Goal: Information Seeking & Learning: Learn about a topic

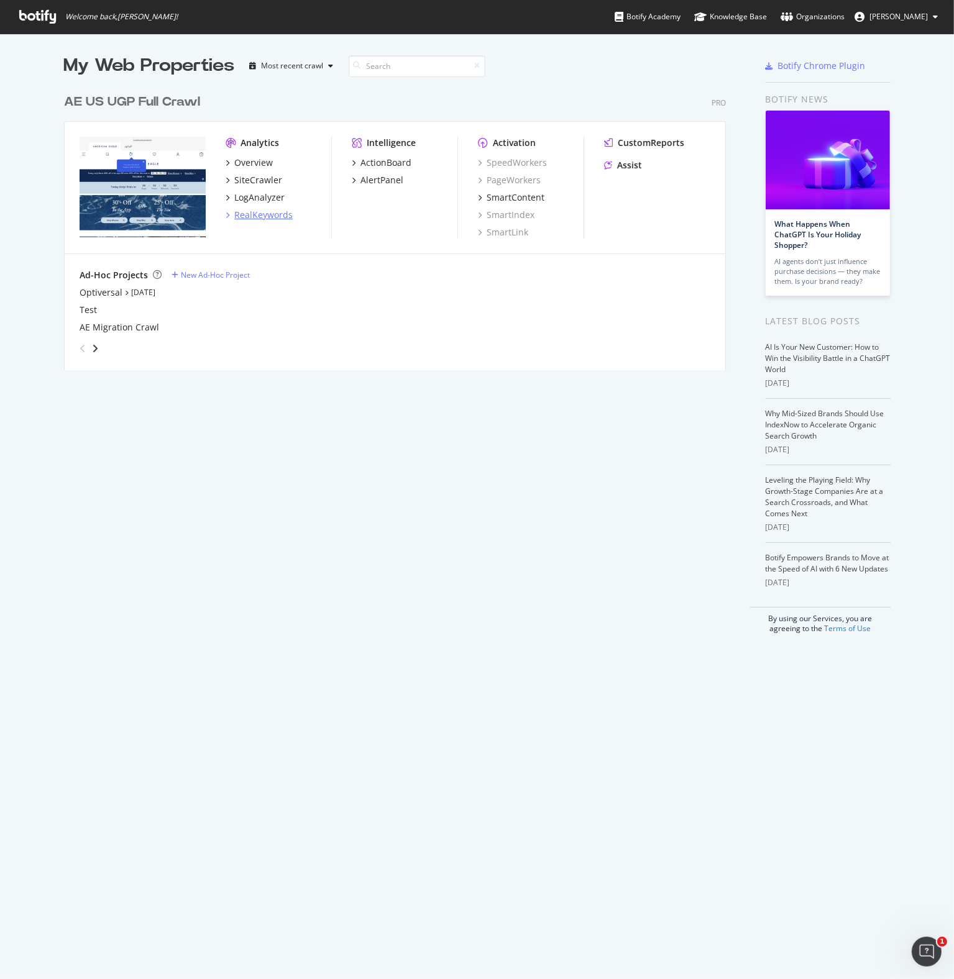
click at [241, 217] on div "RealKeywords" at bounding box center [263, 215] width 58 height 12
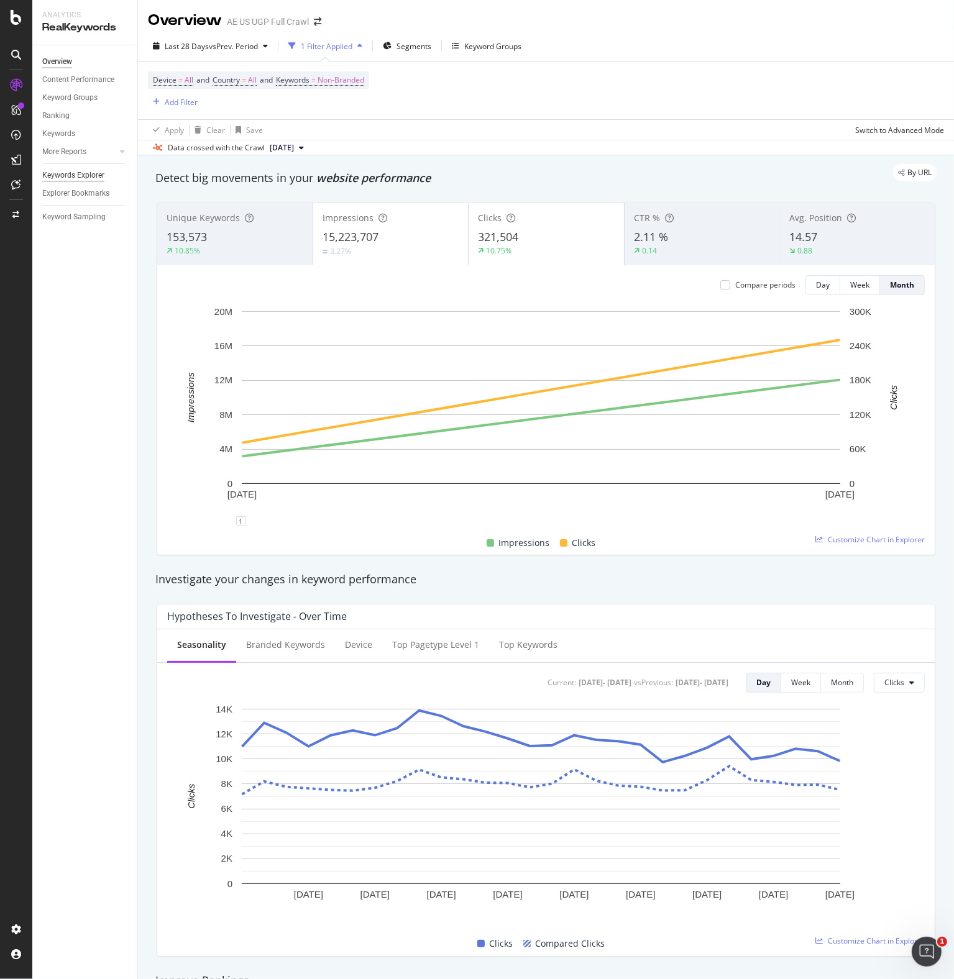
click at [67, 176] on div "Keywords Explorer" at bounding box center [73, 175] width 62 height 13
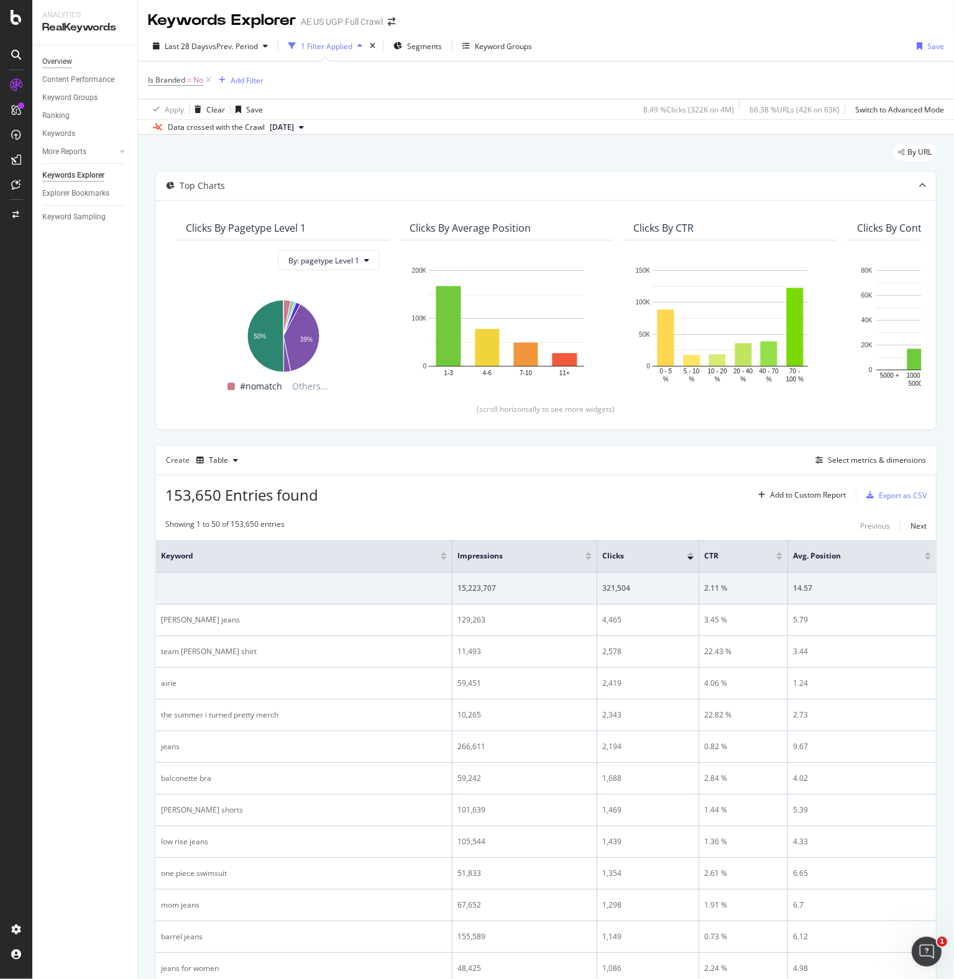
click at [49, 55] on div "Overview" at bounding box center [57, 61] width 30 height 13
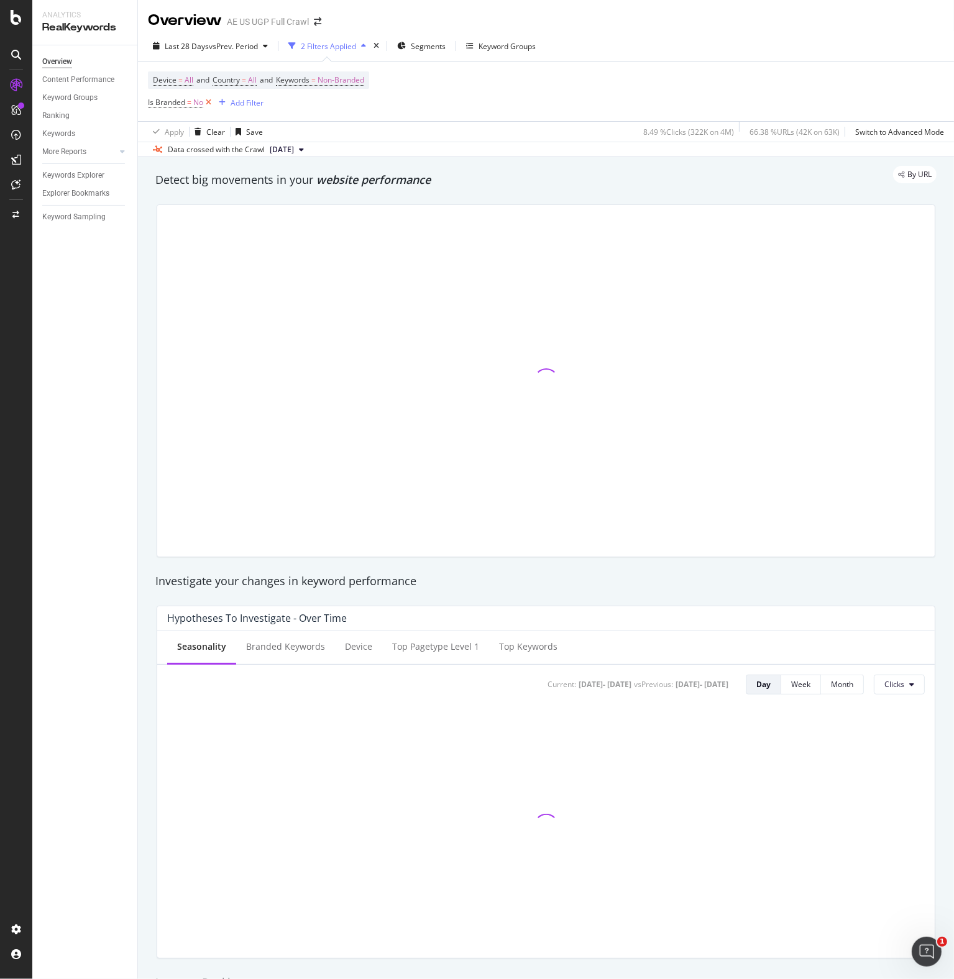
click at [209, 101] on icon at bounding box center [208, 102] width 11 height 12
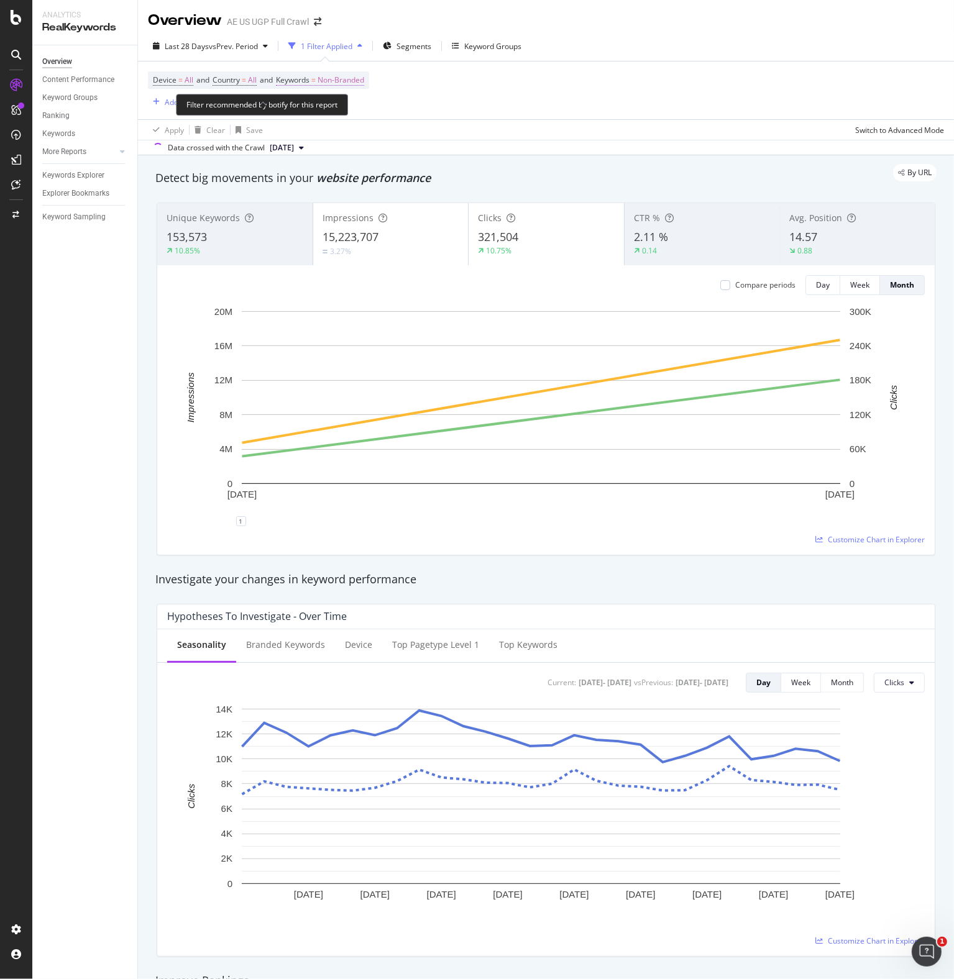
click at [327, 81] on span "Non-Branded" at bounding box center [340, 79] width 47 height 17
click at [320, 106] on span "Non-Branded" at bounding box center [320, 109] width 52 height 11
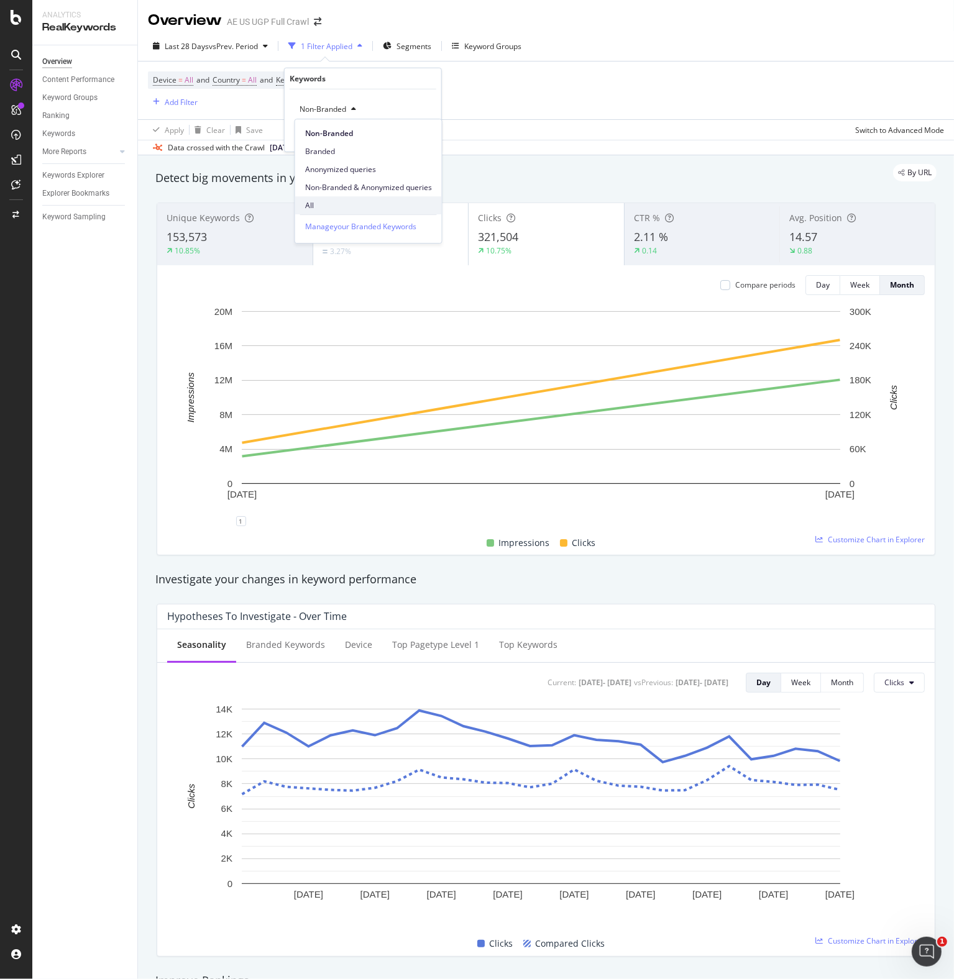
click at [317, 204] on span "All" at bounding box center [368, 205] width 127 height 11
click at [419, 133] on div "Apply" at bounding box center [421, 135] width 19 height 11
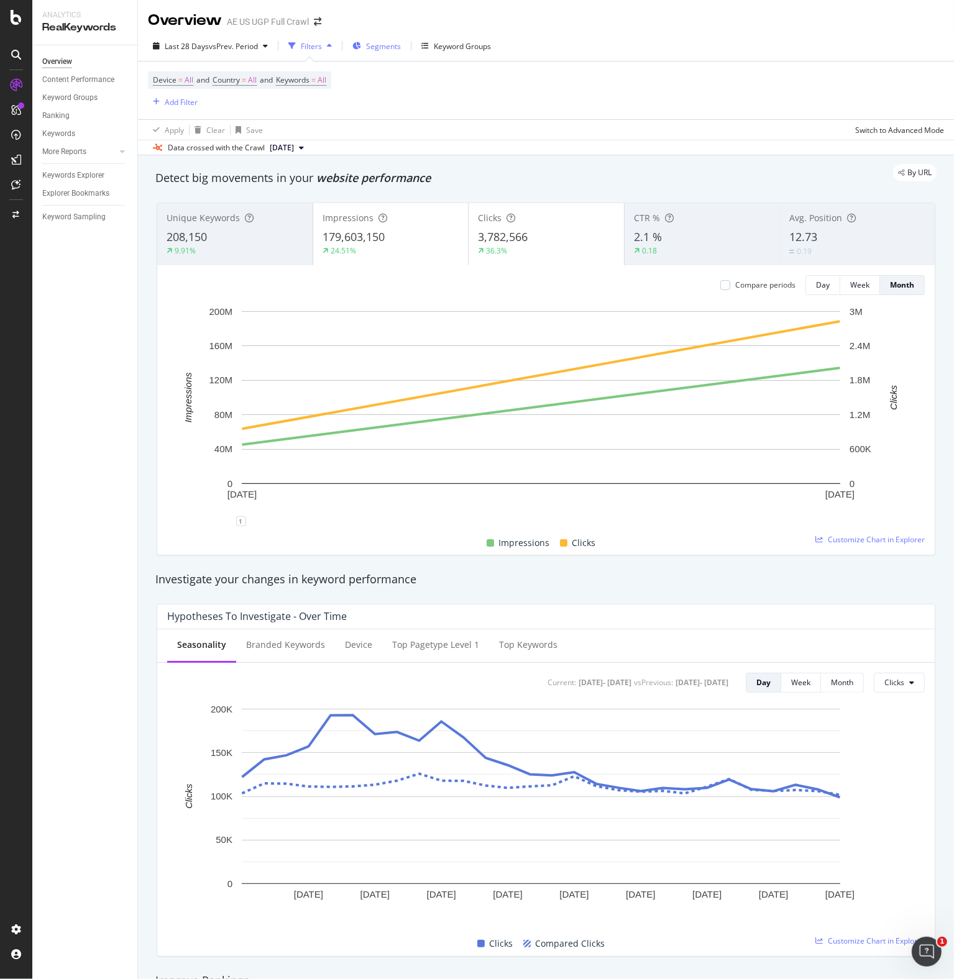
click at [378, 47] on span "Segments" at bounding box center [383, 46] width 35 height 11
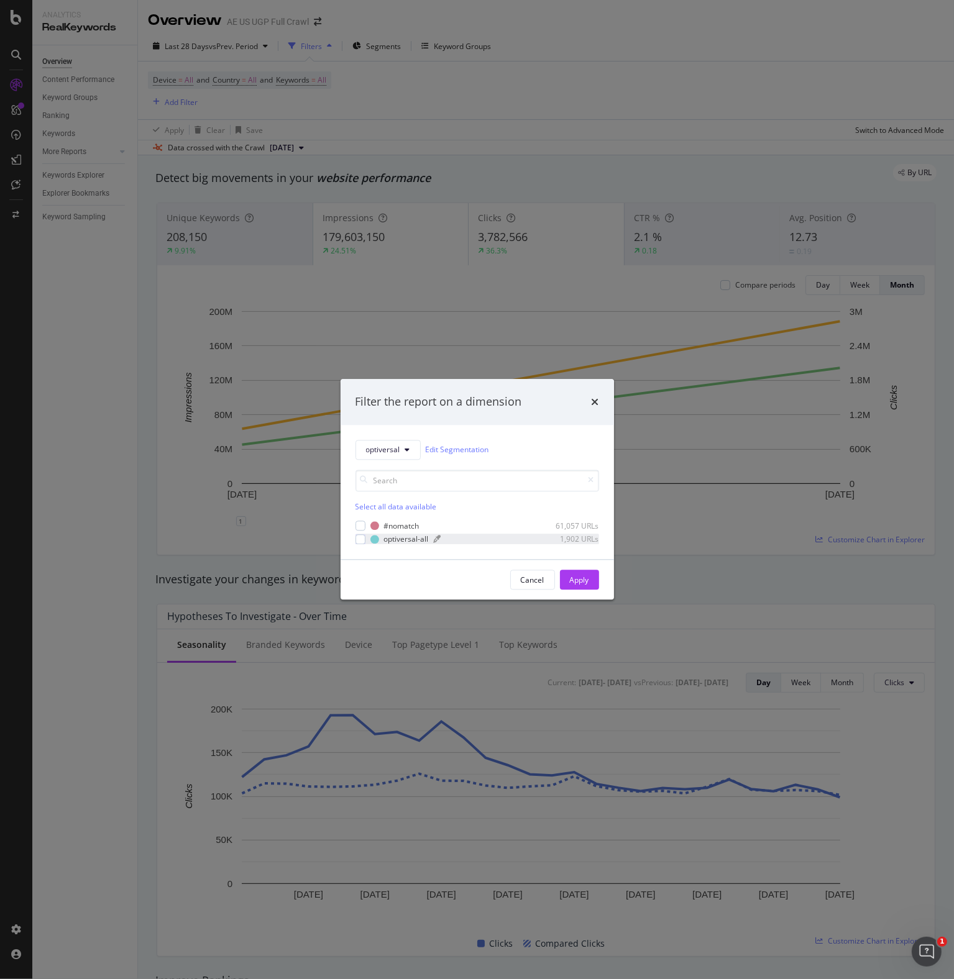
click at [386, 539] on div "optiversal-all" at bounding box center [406, 539] width 45 height 11
click at [580, 581] on div "Apply" at bounding box center [579, 580] width 19 height 11
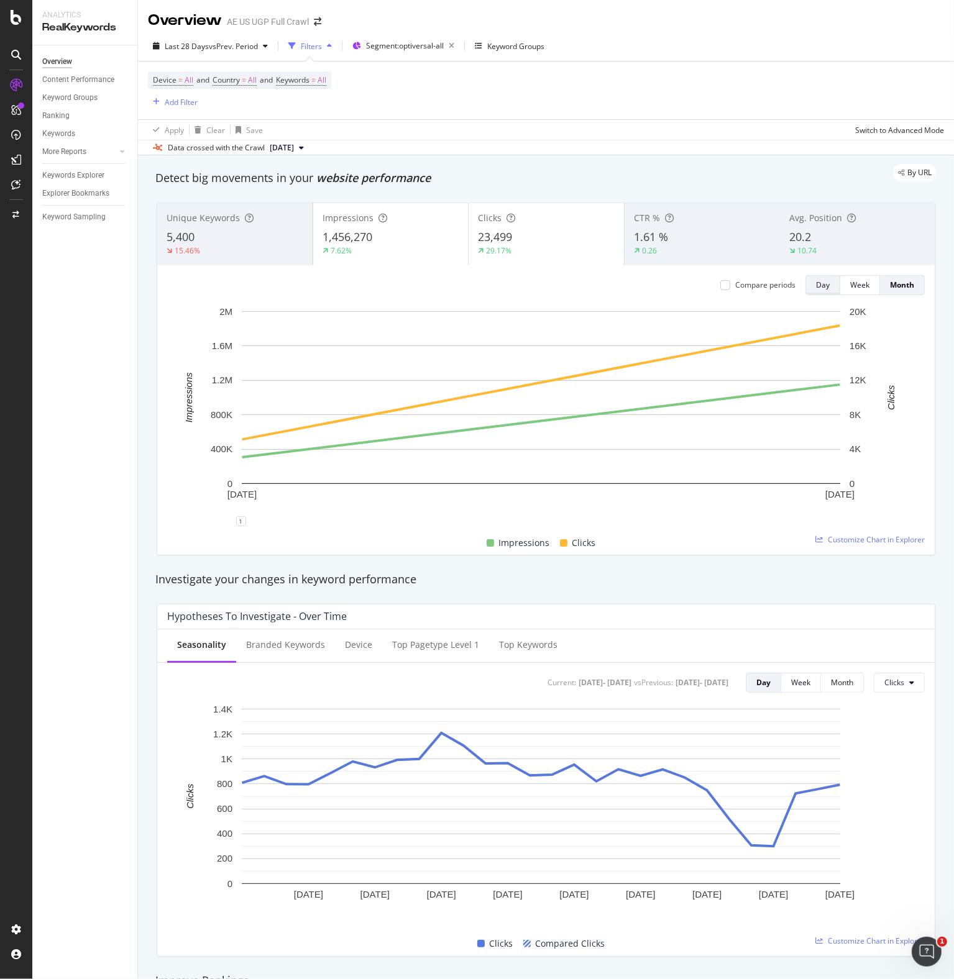
click at [816, 285] on div "Day" at bounding box center [823, 285] width 14 height 11
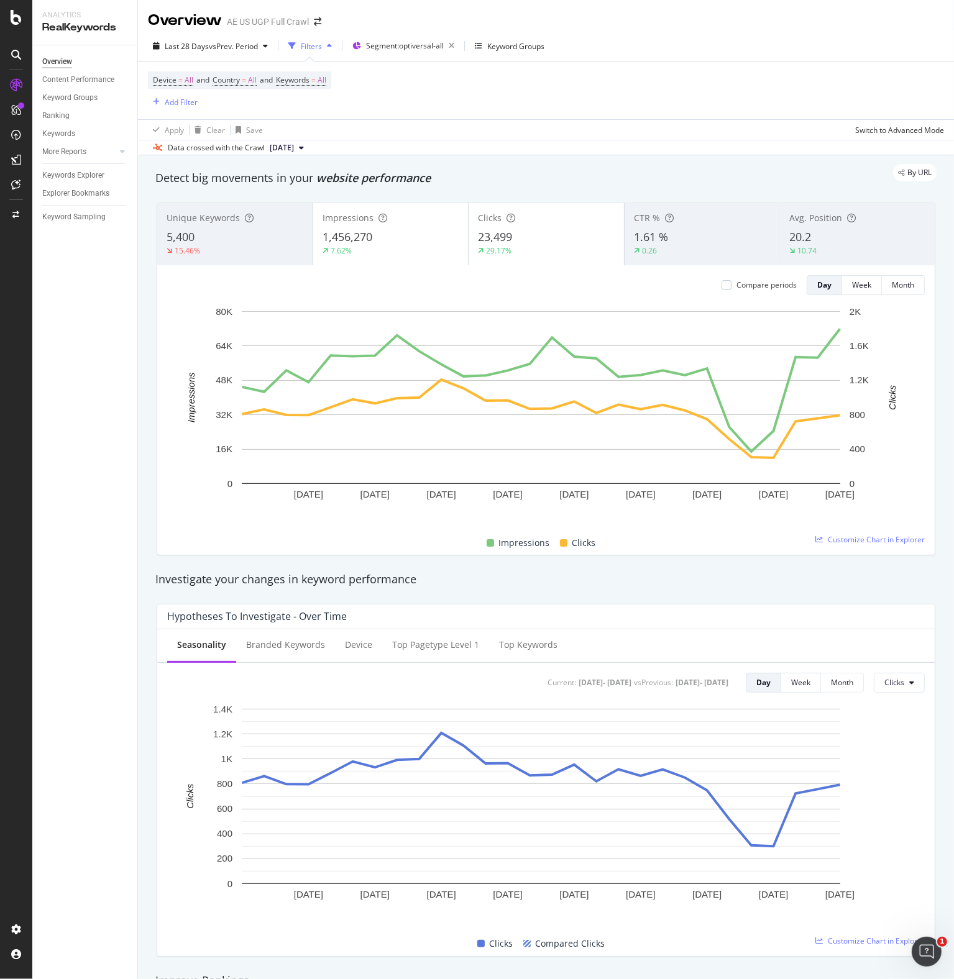
click at [137, 556] on div "Overview Content Performance Keyword Groups Ranking Keywords More Reports Count…" at bounding box center [84, 512] width 105 height 934
click at [73, 616] on div "Overview Content Performance Keyword Groups Ranking Keywords More Reports Count…" at bounding box center [84, 512] width 105 height 934
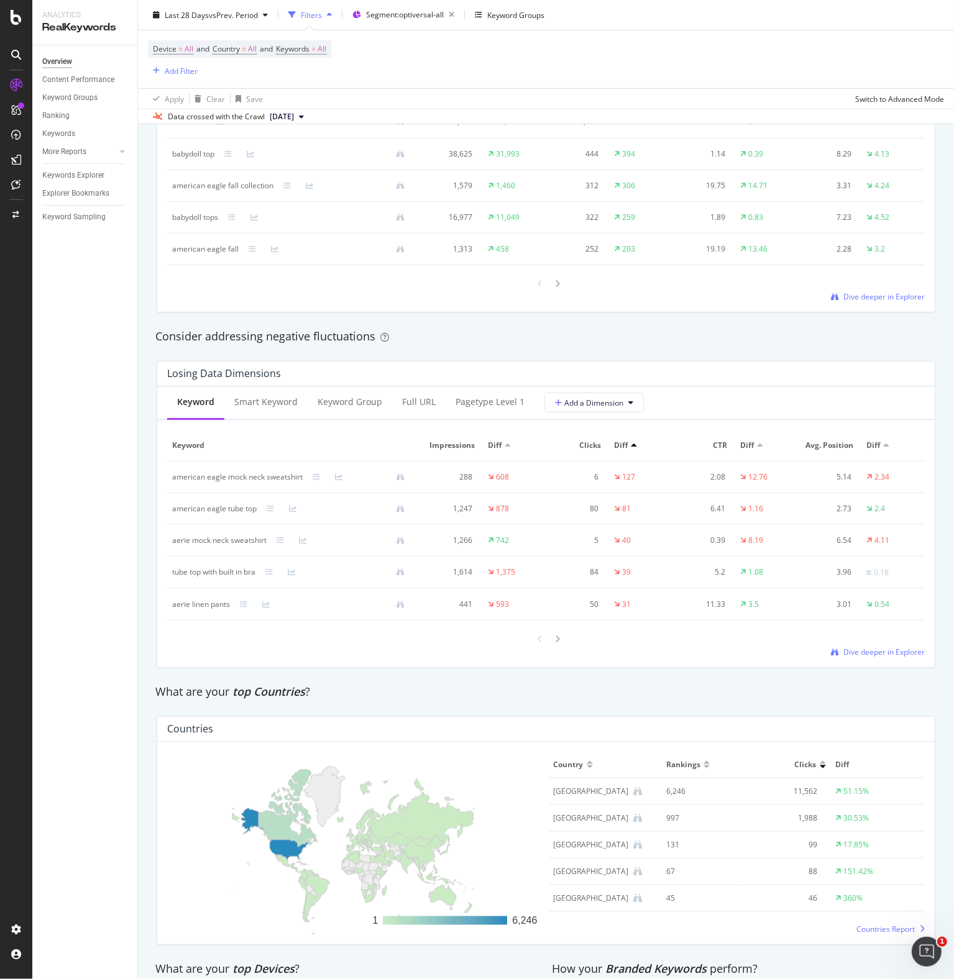
scroll to position [1537, 0]
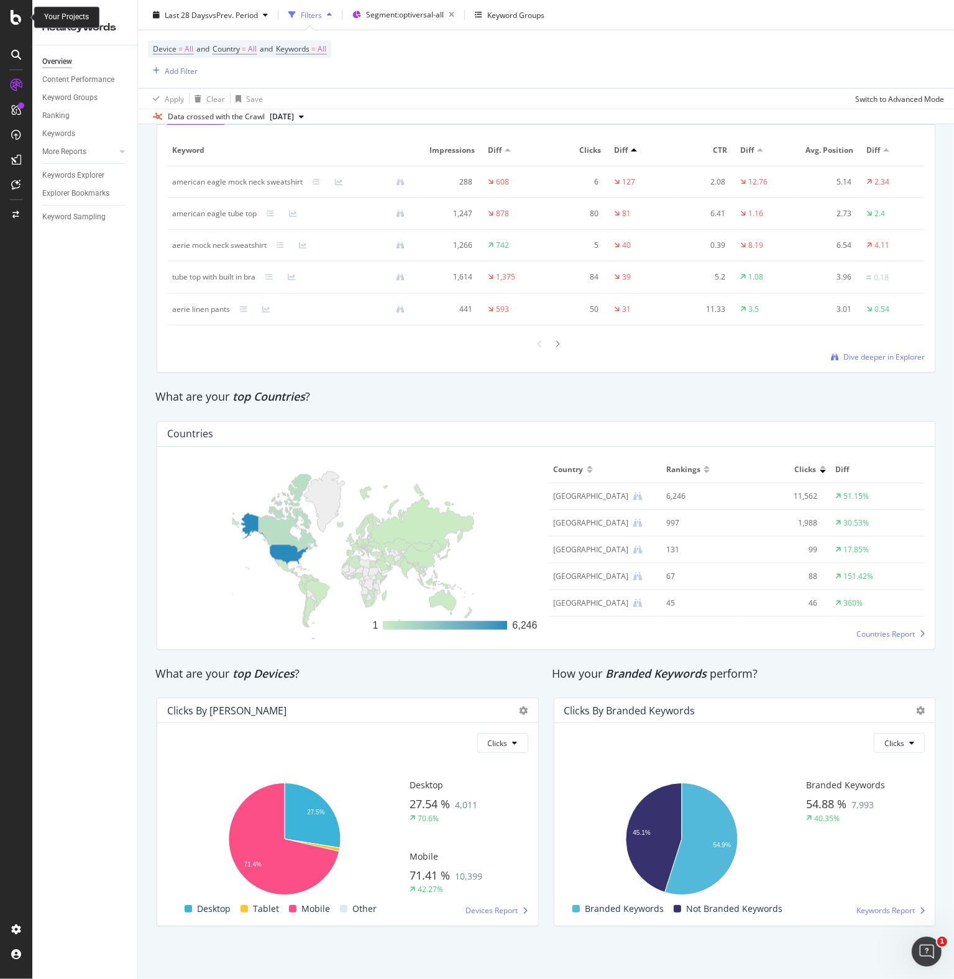
click at [11, 14] on icon at bounding box center [16, 17] width 11 height 15
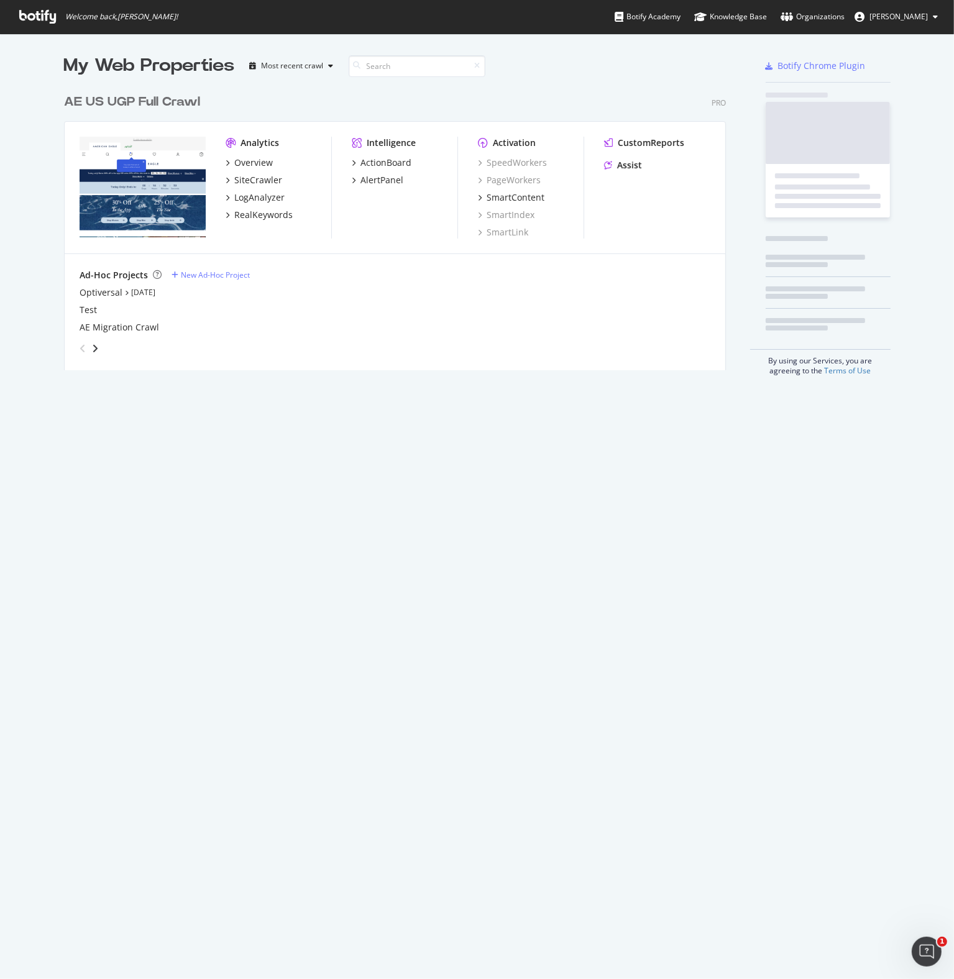
scroll to position [969, 934]
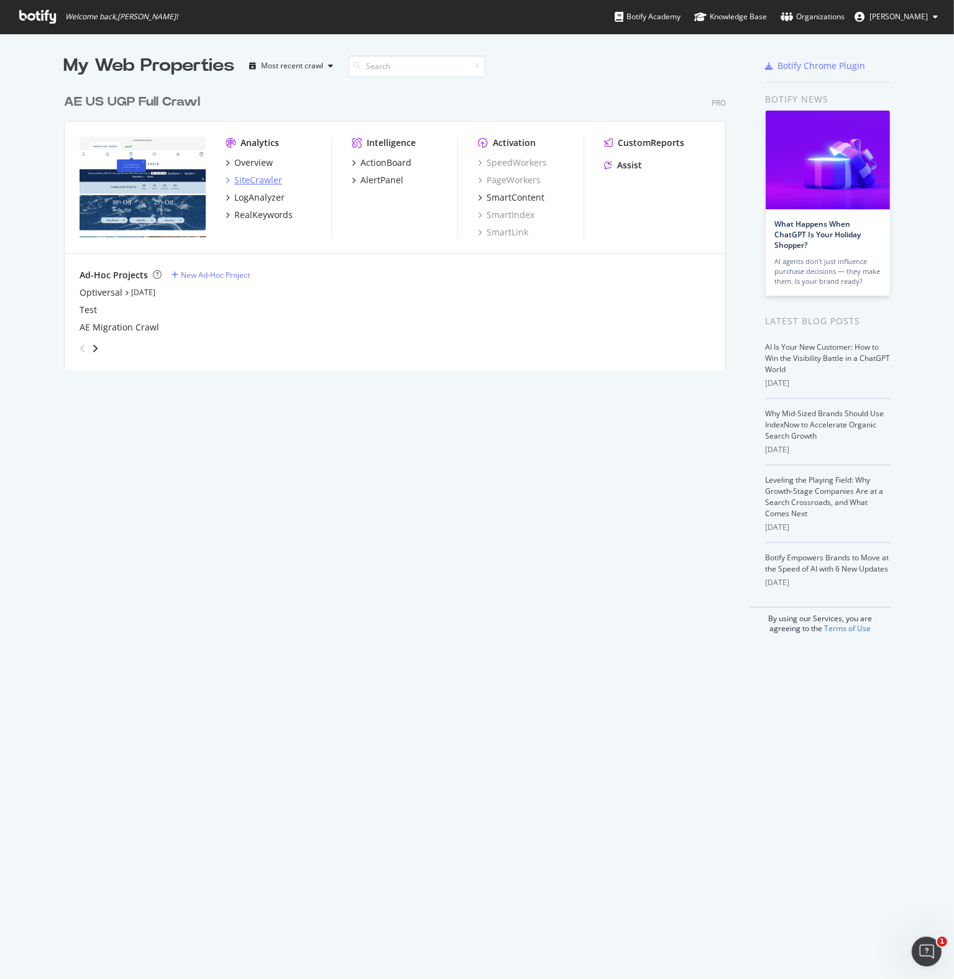
click at [246, 180] on div "SiteCrawler" at bounding box center [258, 180] width 48 height 12
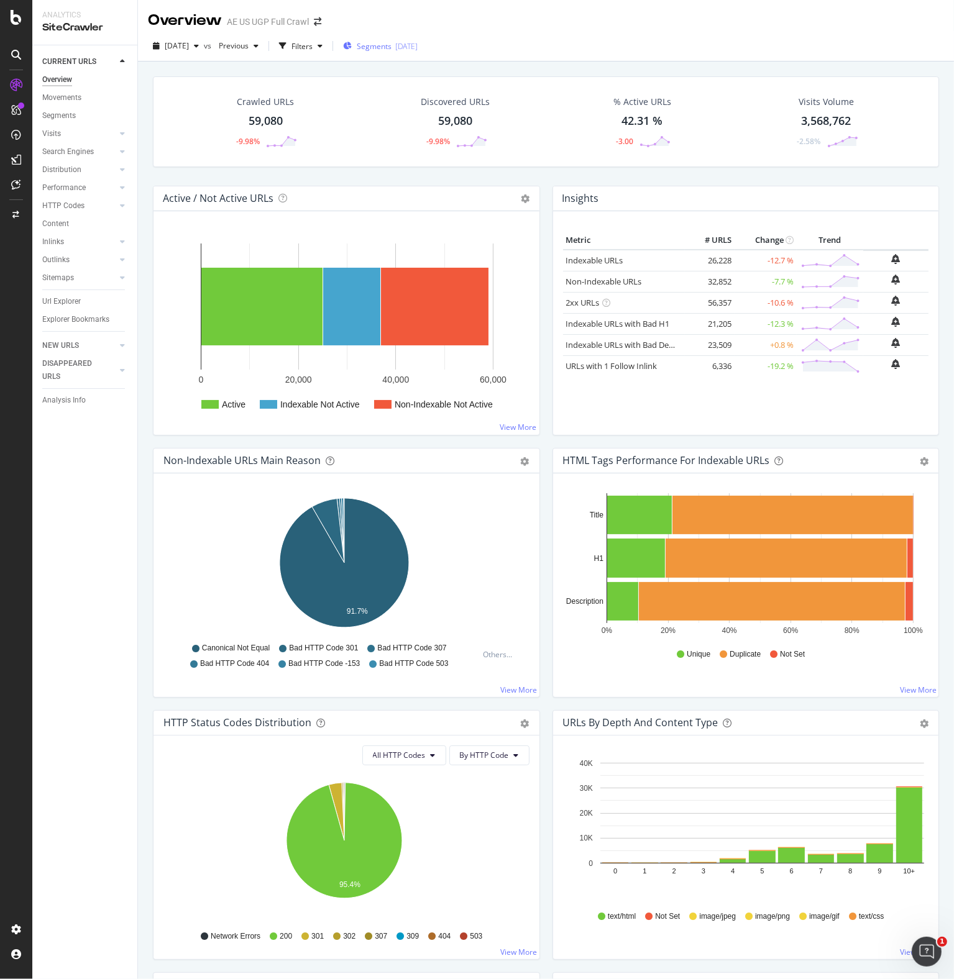
click at [417, 48] on div "[DATE]" at bounding box center [406, 46] width 22 height 11
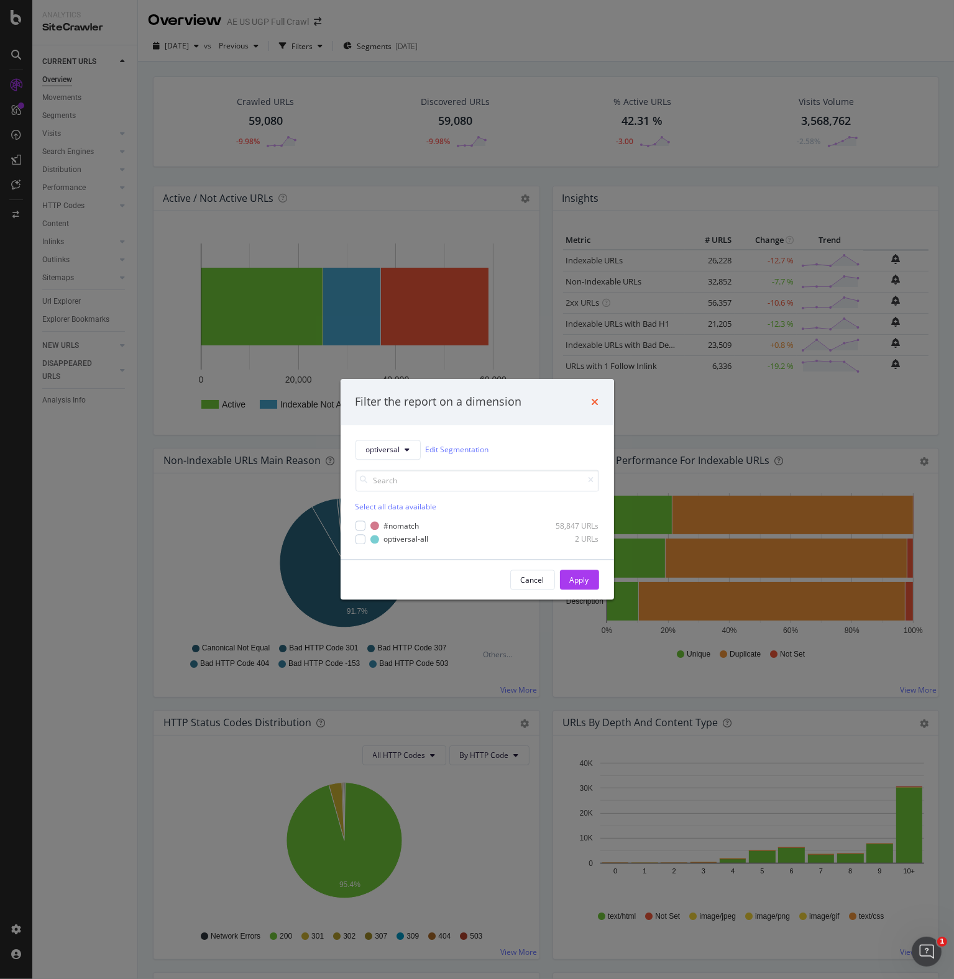
click at [594, 399] on icon "times" at bounding box center [594, 402] width 7 height 10
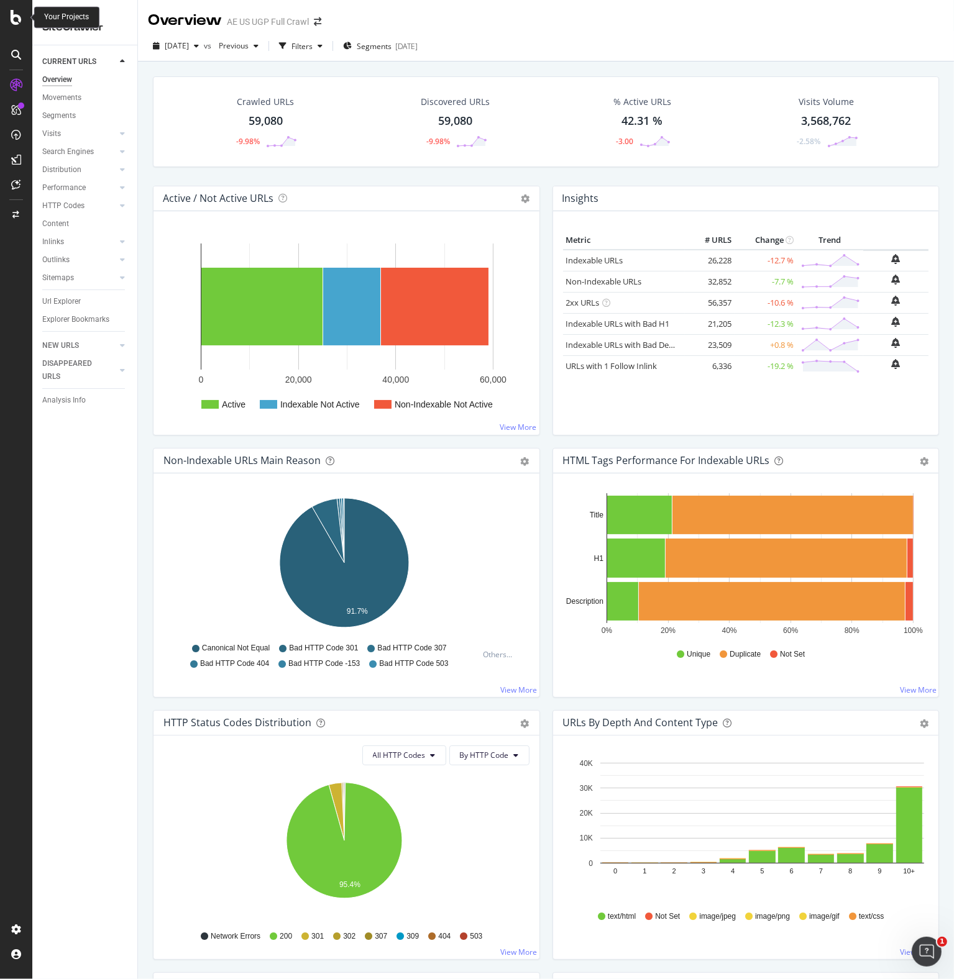
click at [14, 14] on icon at bounding box center [16, 17] width 11 height 15
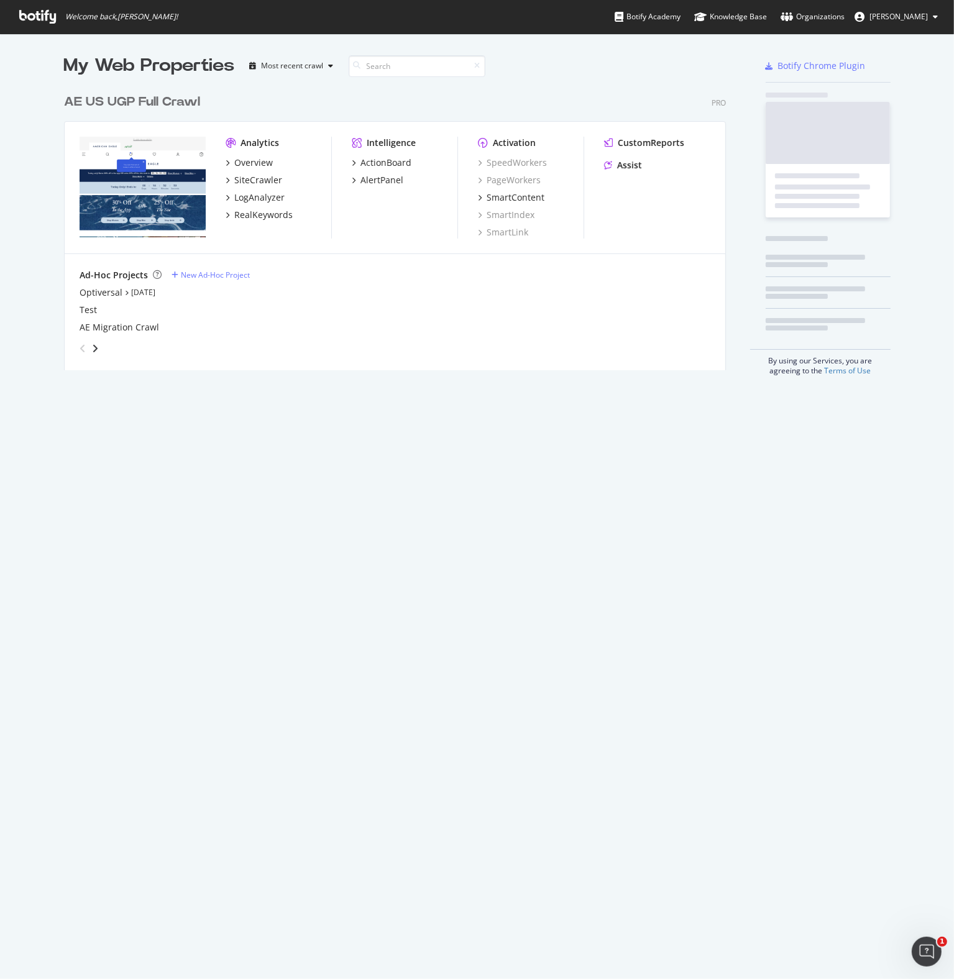
scroll to position [969, 934]
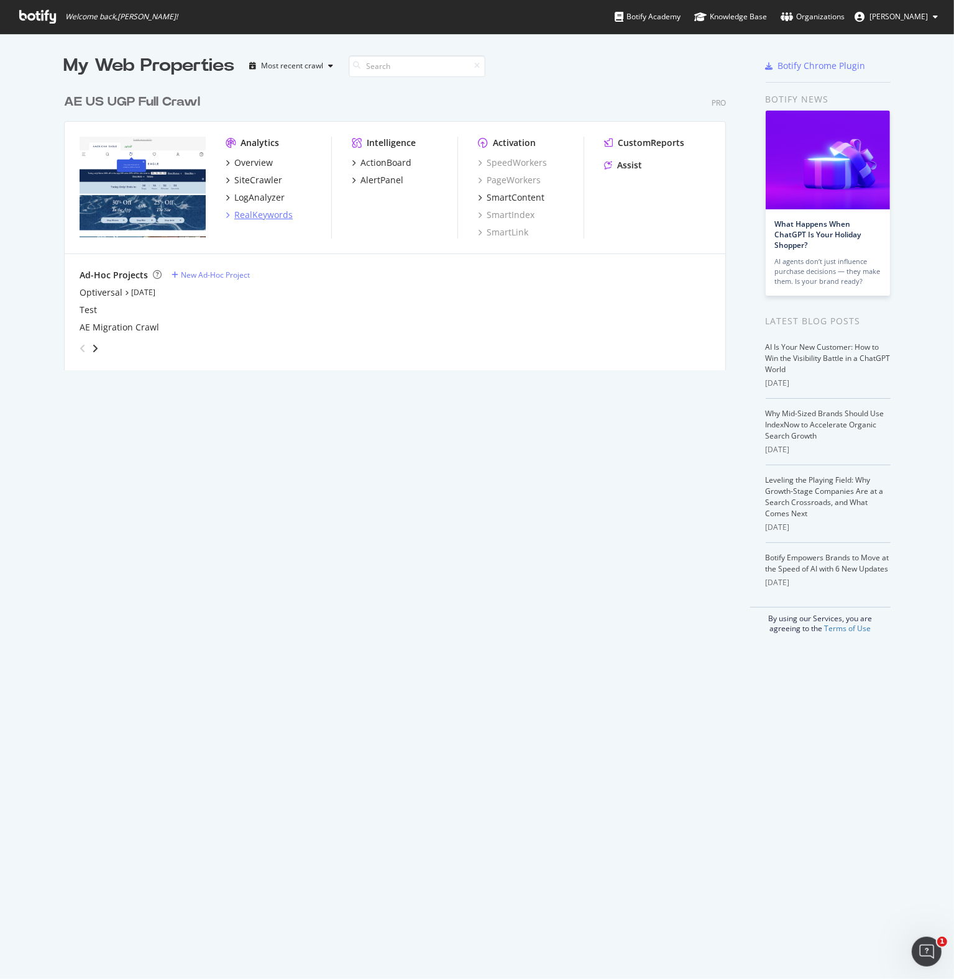
click at [254, 216] on div "RealKeywords" at bounding box center [263, 215] width 58 height 12
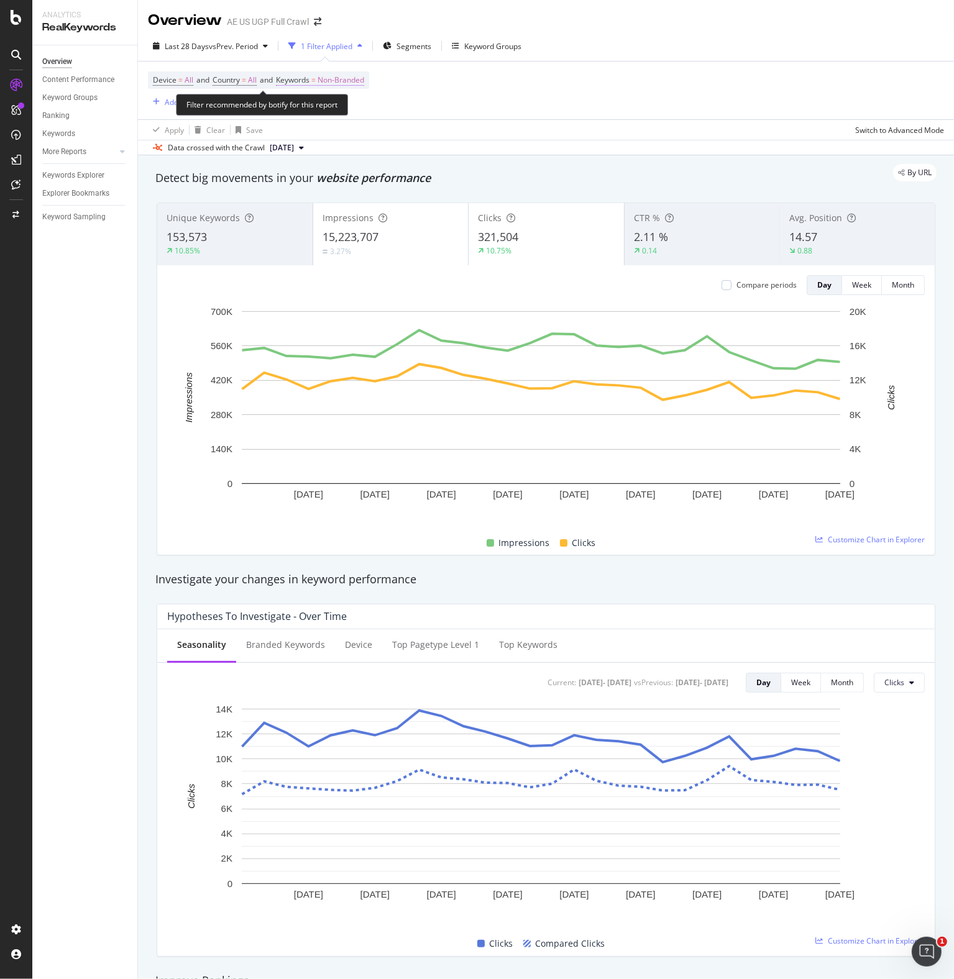
click at [364, 79] on span "Non-Branded" at bounding box center [340, 79] width 47 height 17
click at [348, 104] on div "Non-Branded" at bounding box center [327, 109] width 66 height 19
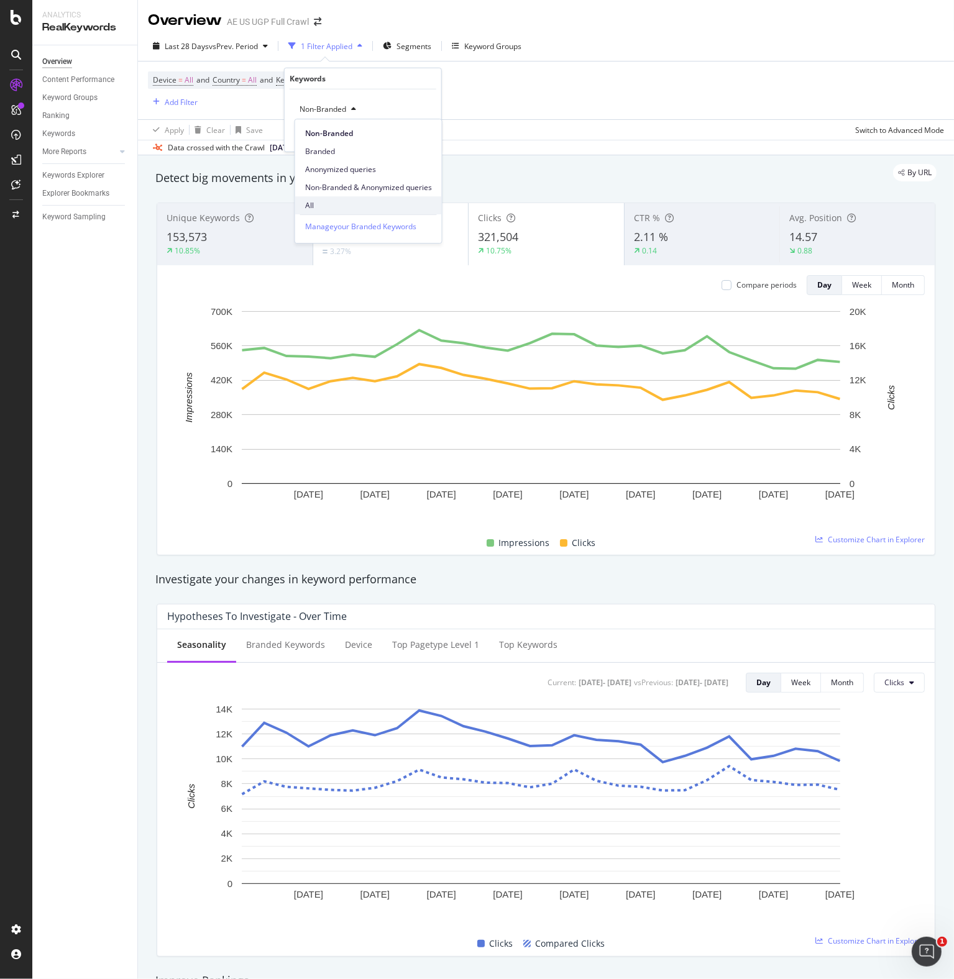
click at [322, 202] on span "All" at bounding box center [368, 205] width 127 height 11
click at [417, 132] on div "Apply" at bounding box center [421, 135] width 19 height 11
